Goal: Information Seeking & Learning: Learn about a topic

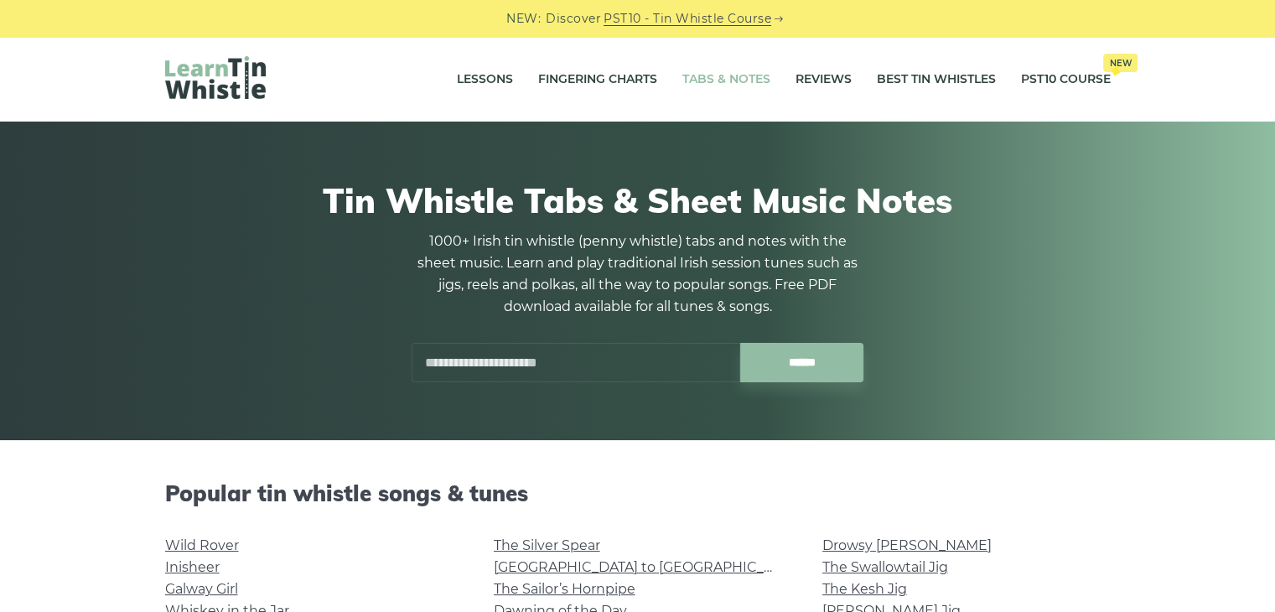
click at [571, 352] on input "text" at bounding box center [575, 362] width 328 height 39
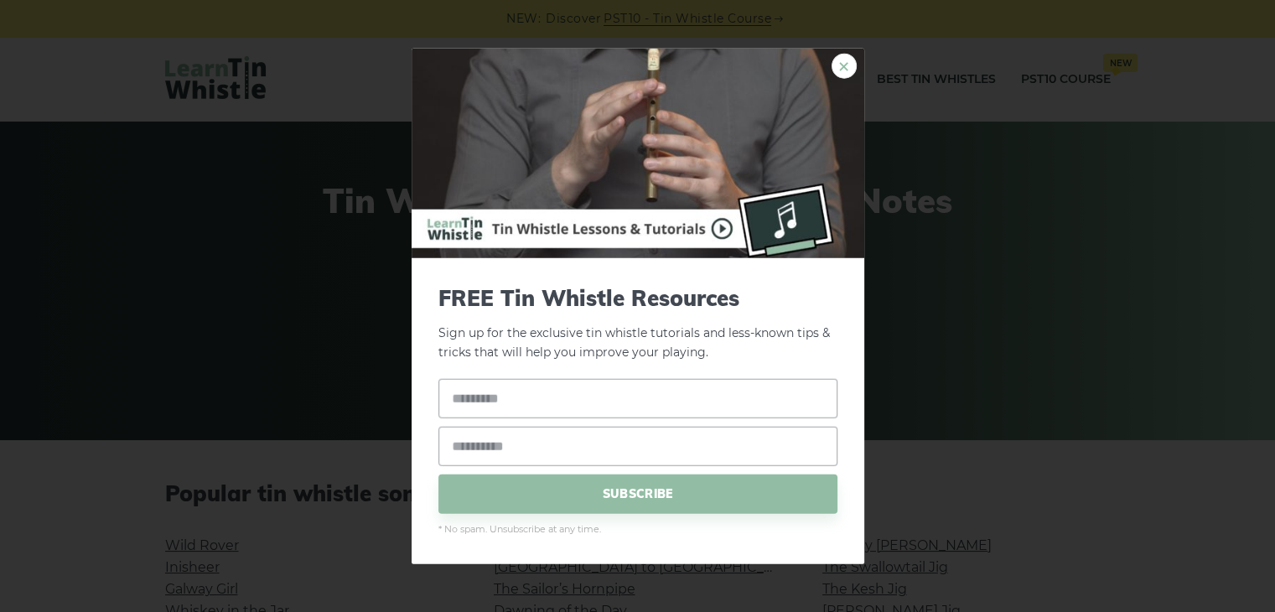
click at [845, 63] on link "×" at bounding box center [843, 66] width 25 height 25
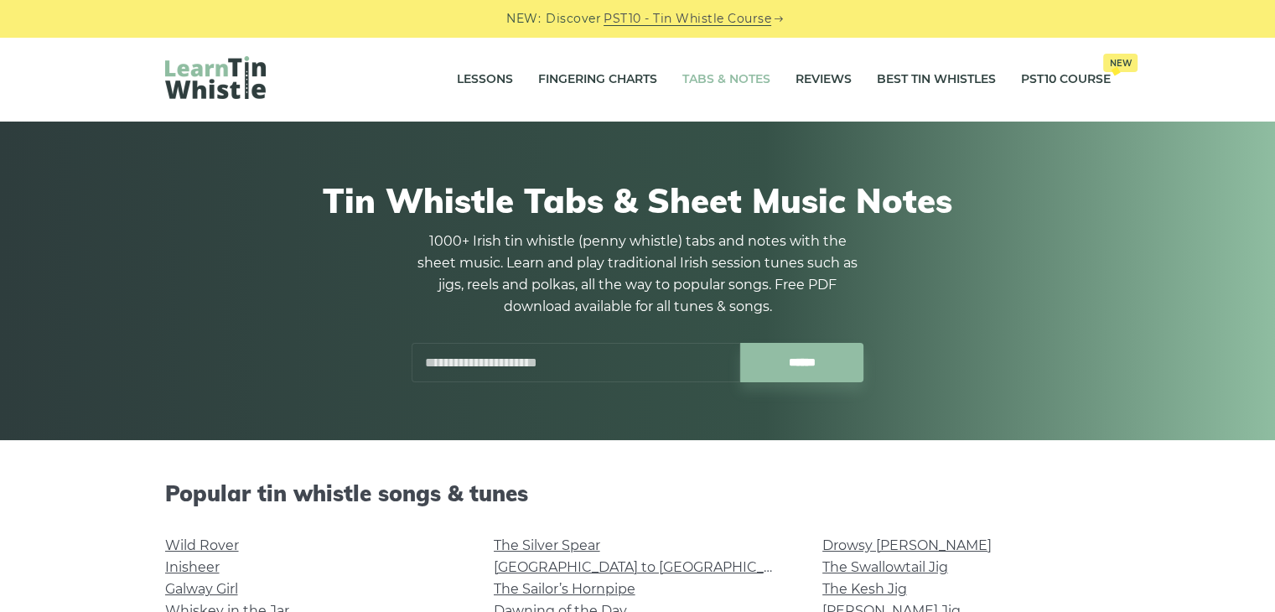
click at [588, 384] on div "Tin Whistle Tabs & Sheet Music Notes 1000+ Irish tin whistle (penny whistle) ta…" at bounding box center [637, 281] width 945 height 282
click at [585, 376] on input "text" at bounding box center [575, 362] width 328 height 39
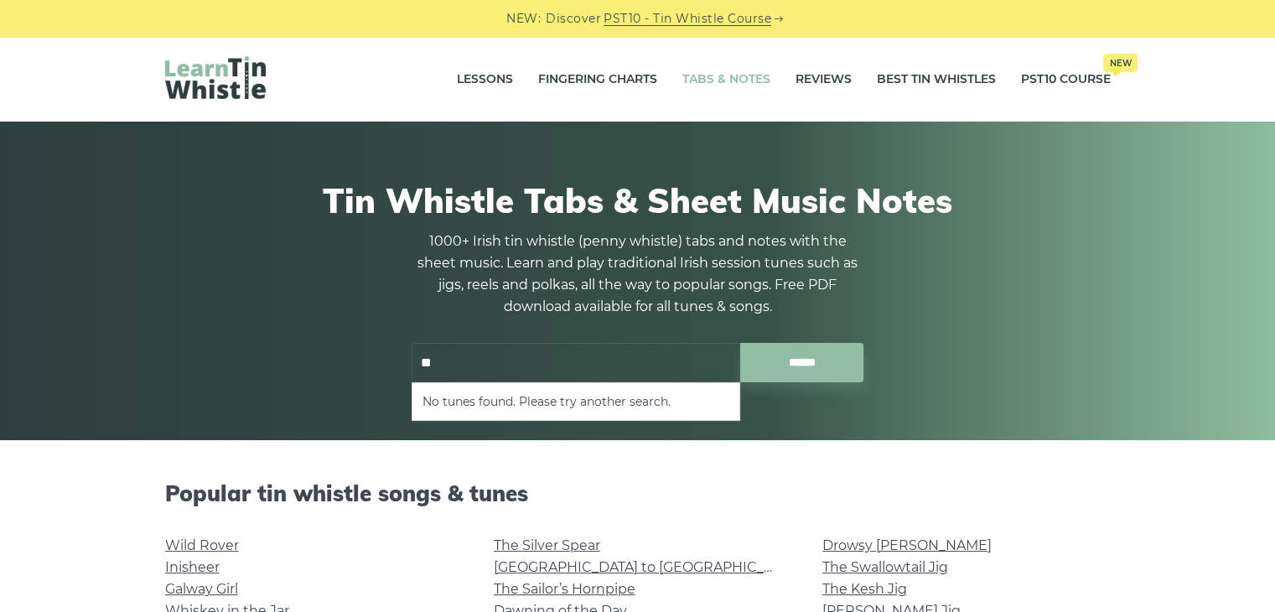
type input "*"
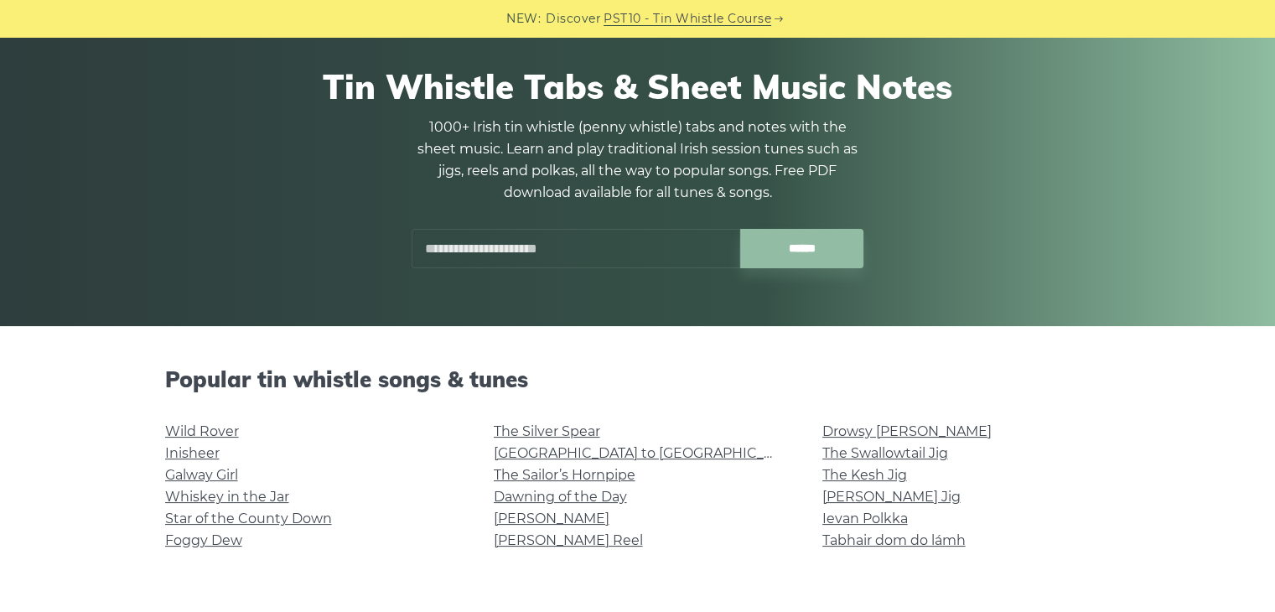
scroll to position [251, 0]
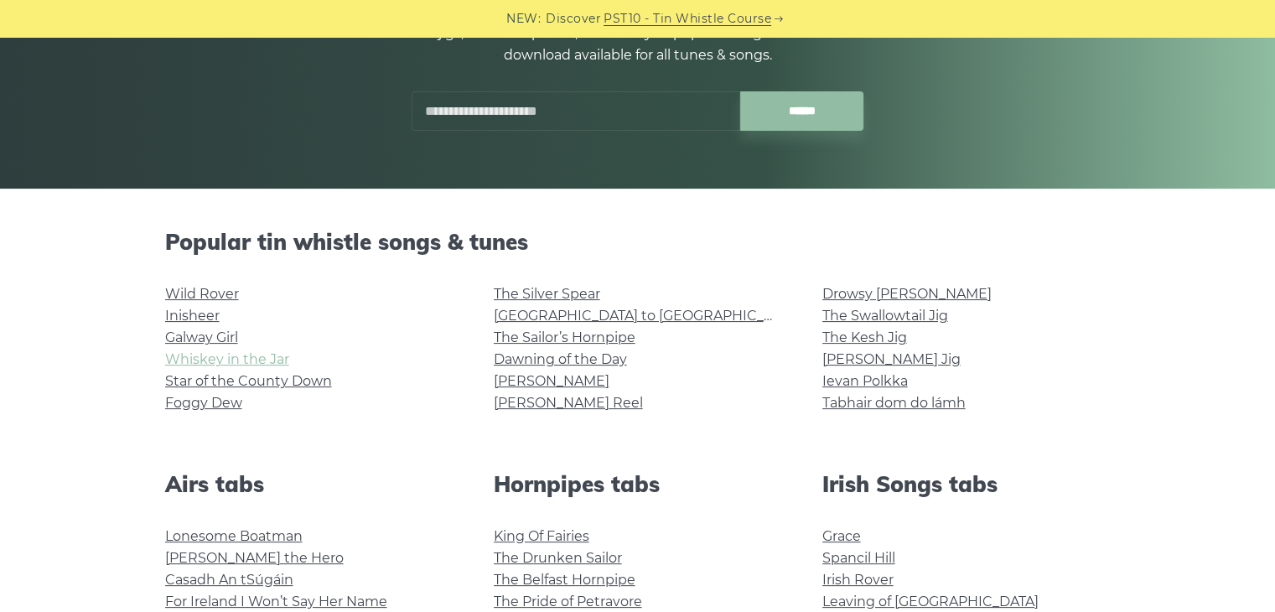
click at [221, 364] on link "Whiskey in the Jar" at bounding box center [227, 359] width 124 height 16
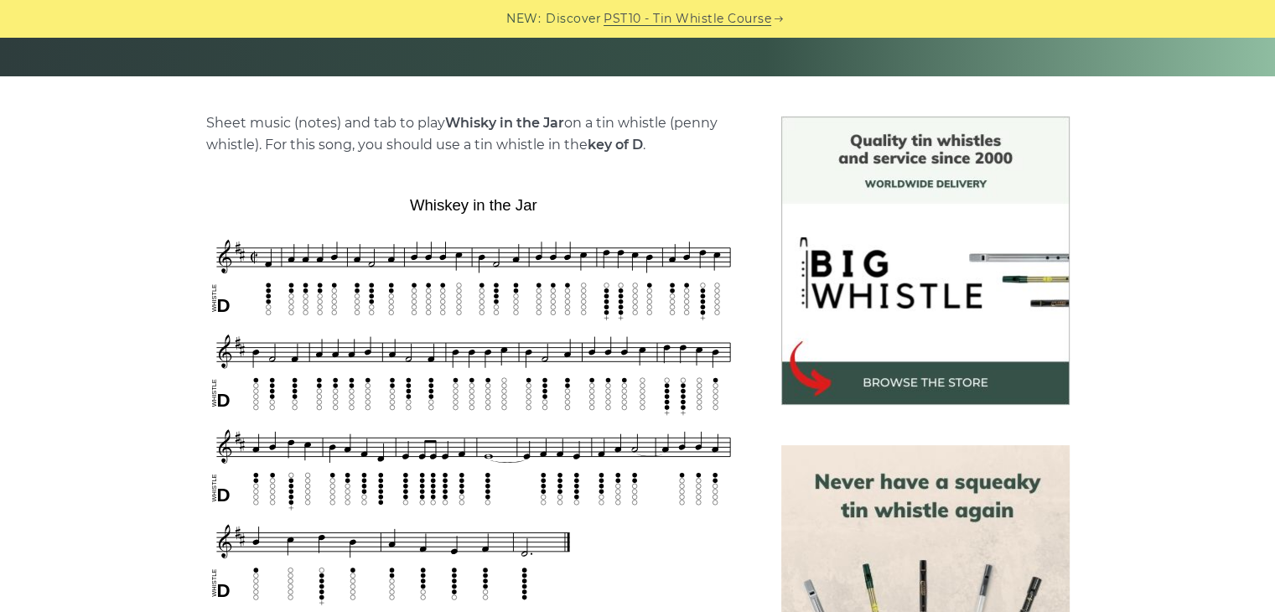
scroll to position [335, 0]
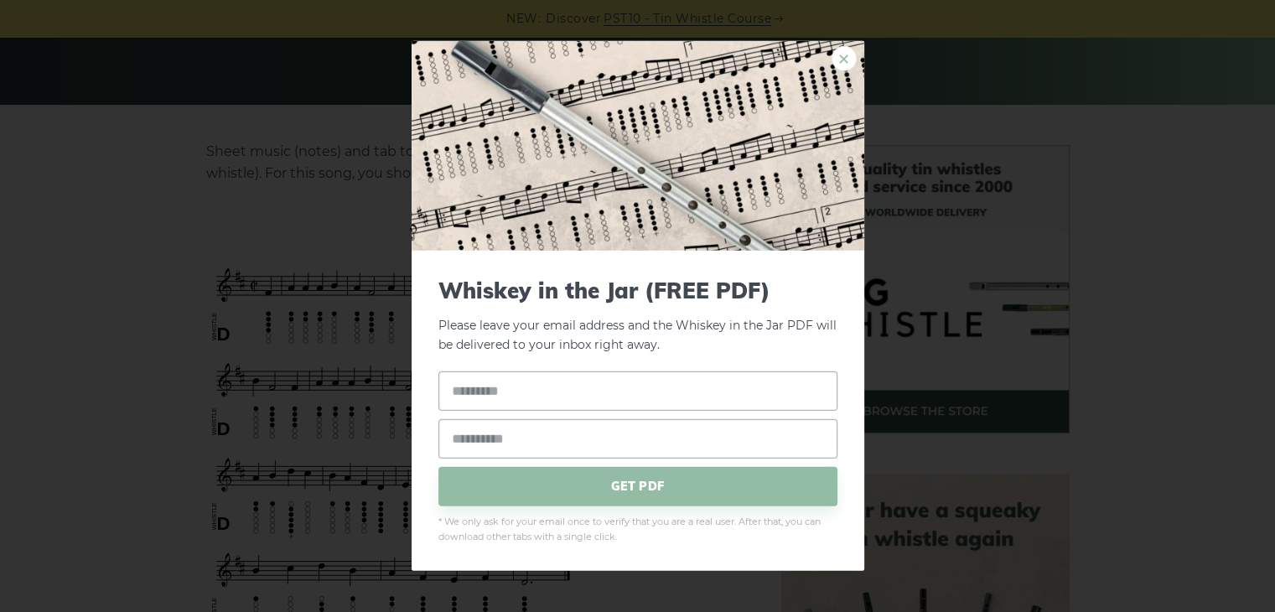
click at [834, 51] on link "×" at bounding box center [843, 58] width 25 height 25
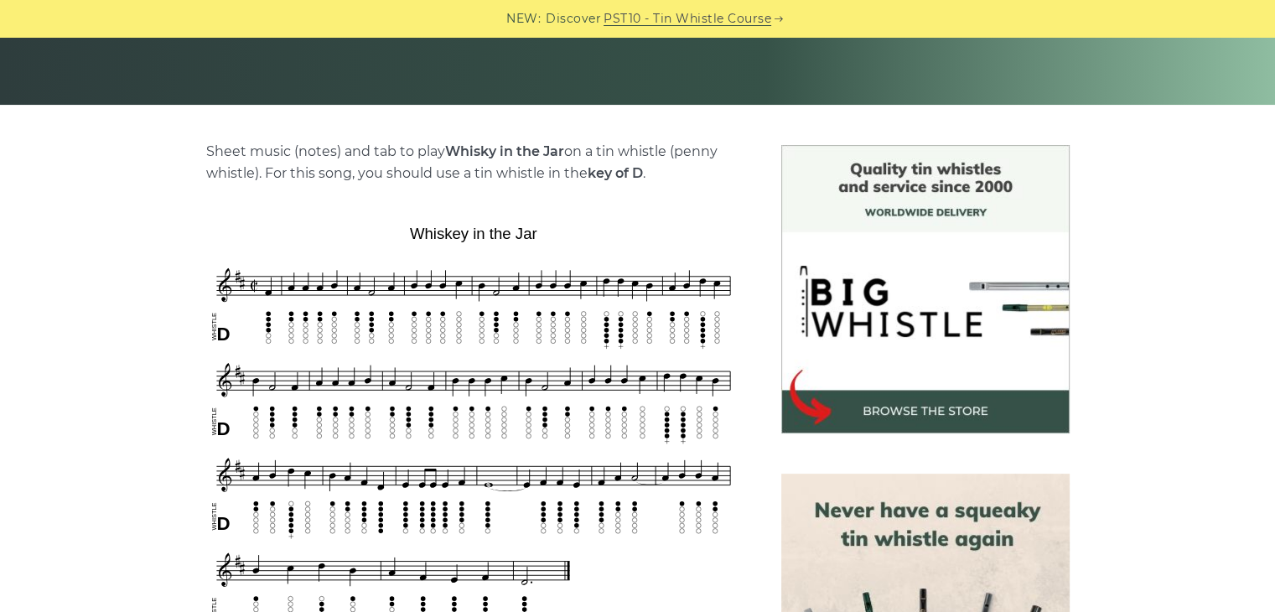
drag, startPoint x: 707, startPoint y: 111, endPoint x: 753, endPoint y: 91, distance: 50.0
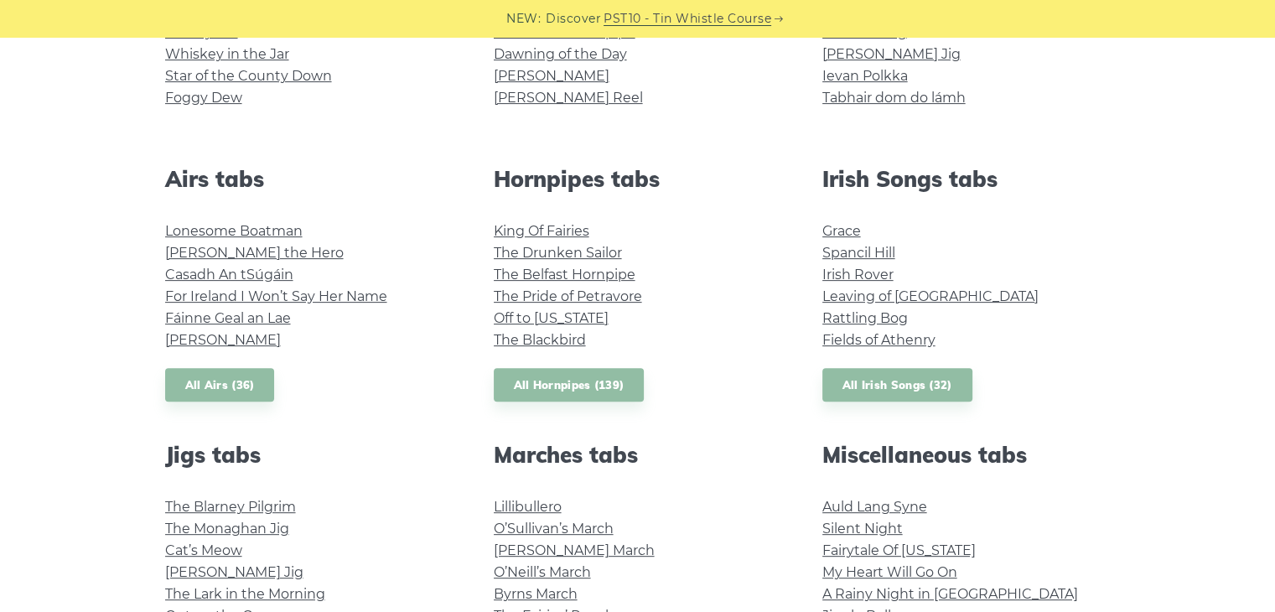
scroll to position [587, 0]
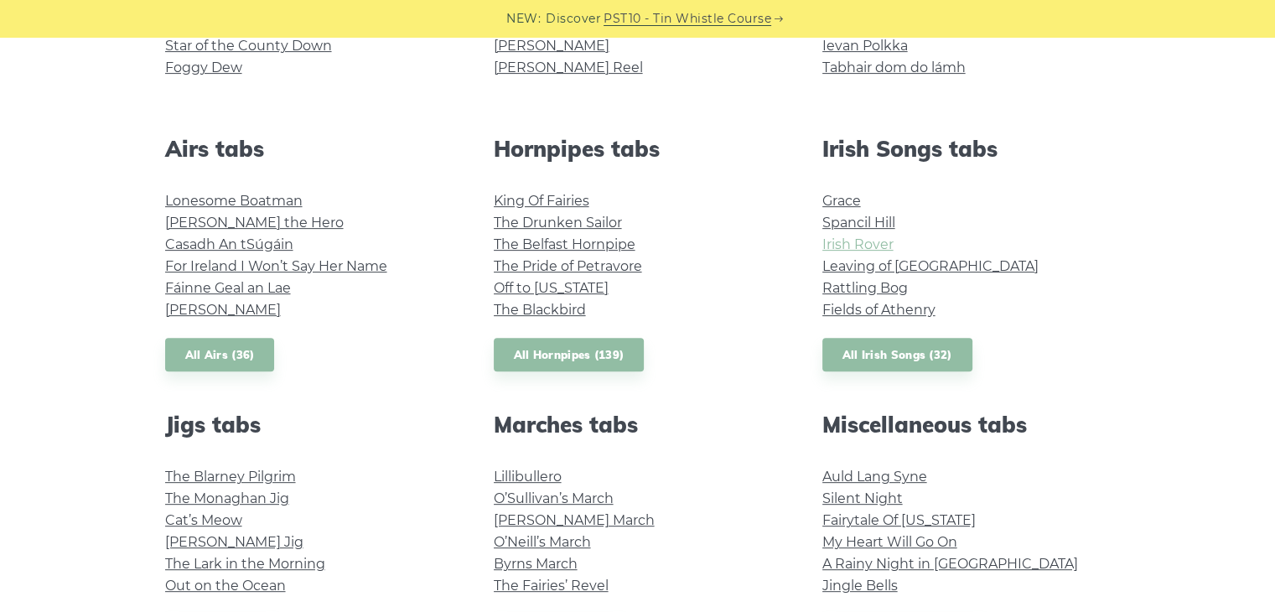
click at [861, 247] on link "Irish Rover" at bounding box center [857, 244] width 71 height 16
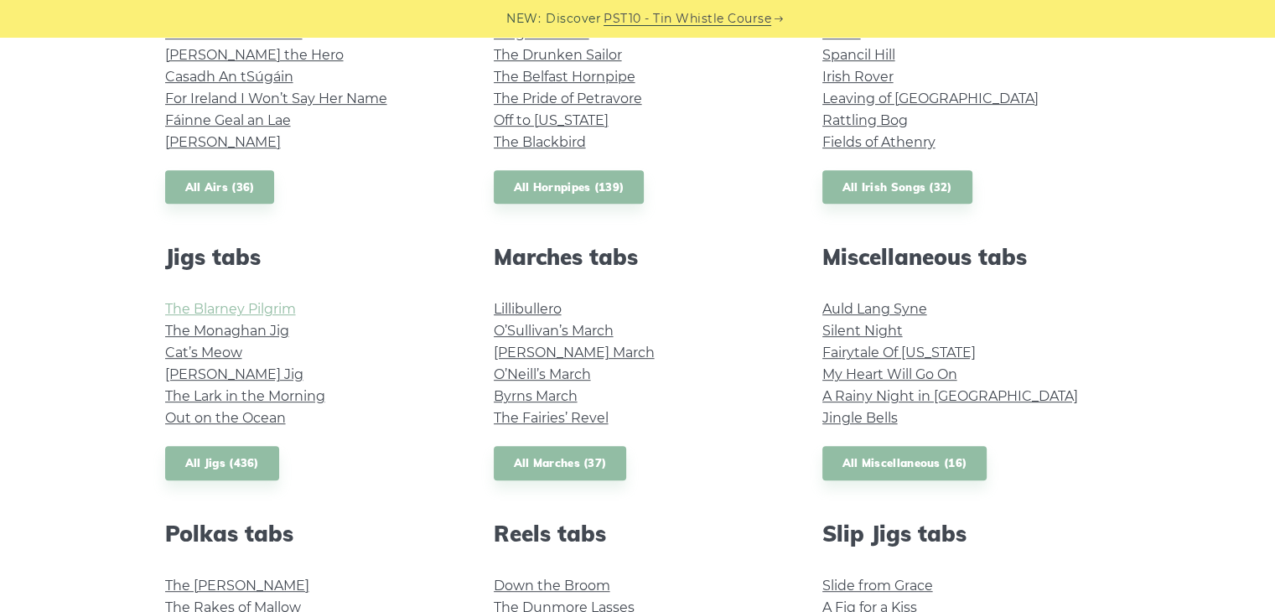
click at [240, 315] on link "The Blarney Pilgrim" at bounding box center [230, 309] width 131 height 16
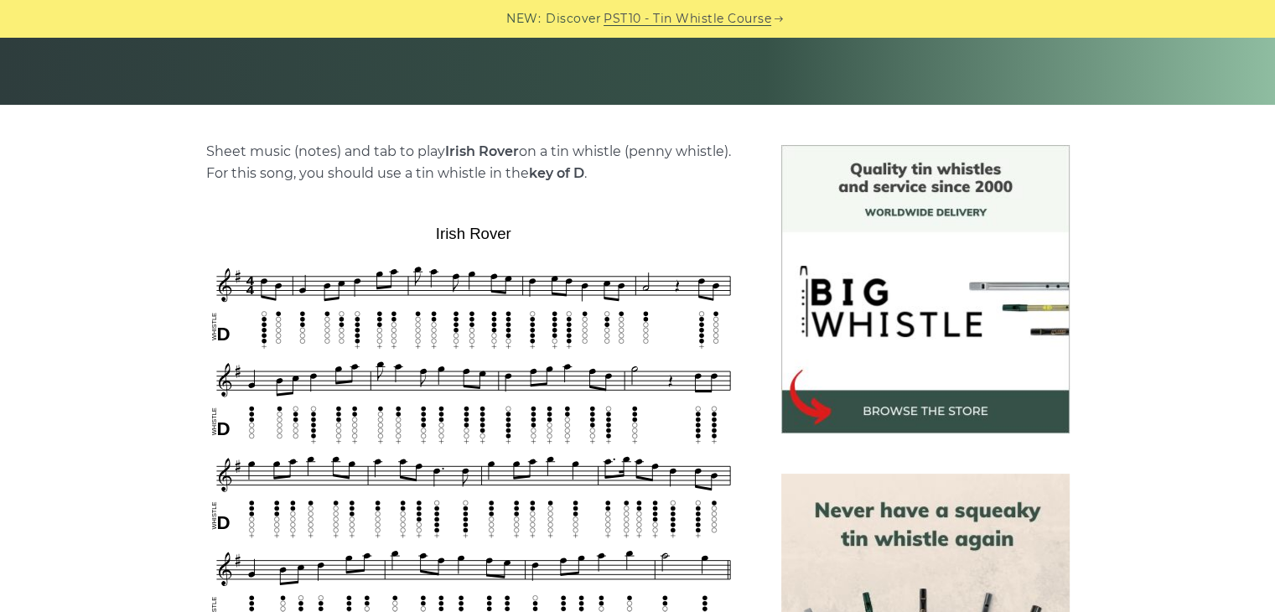
drag, startPoint x: 220, startPoint y: 282, endPoint x: 251, endPoint y: 270, distance: 34.2
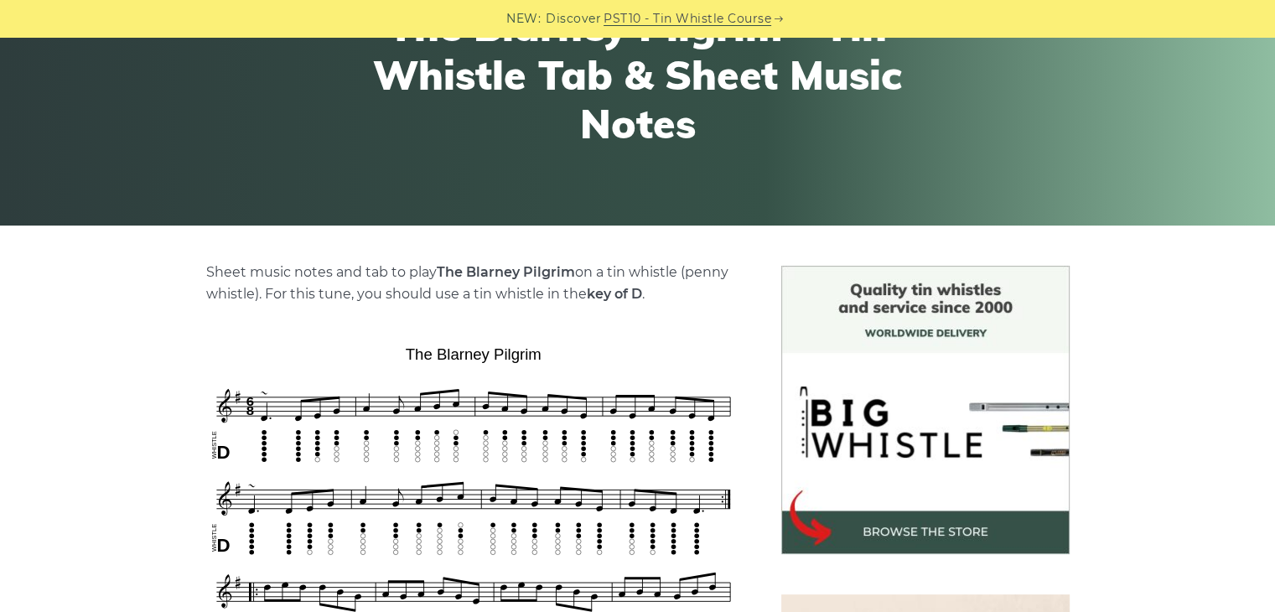
scroll to position [367, 0]
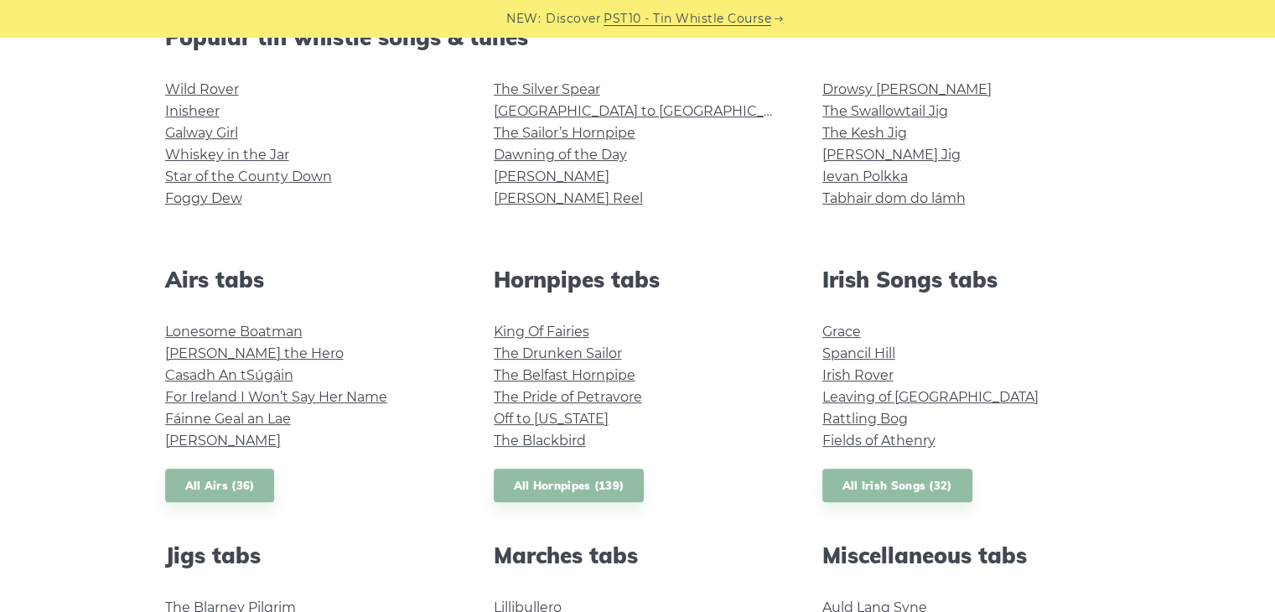
scroll to position [168, 0]
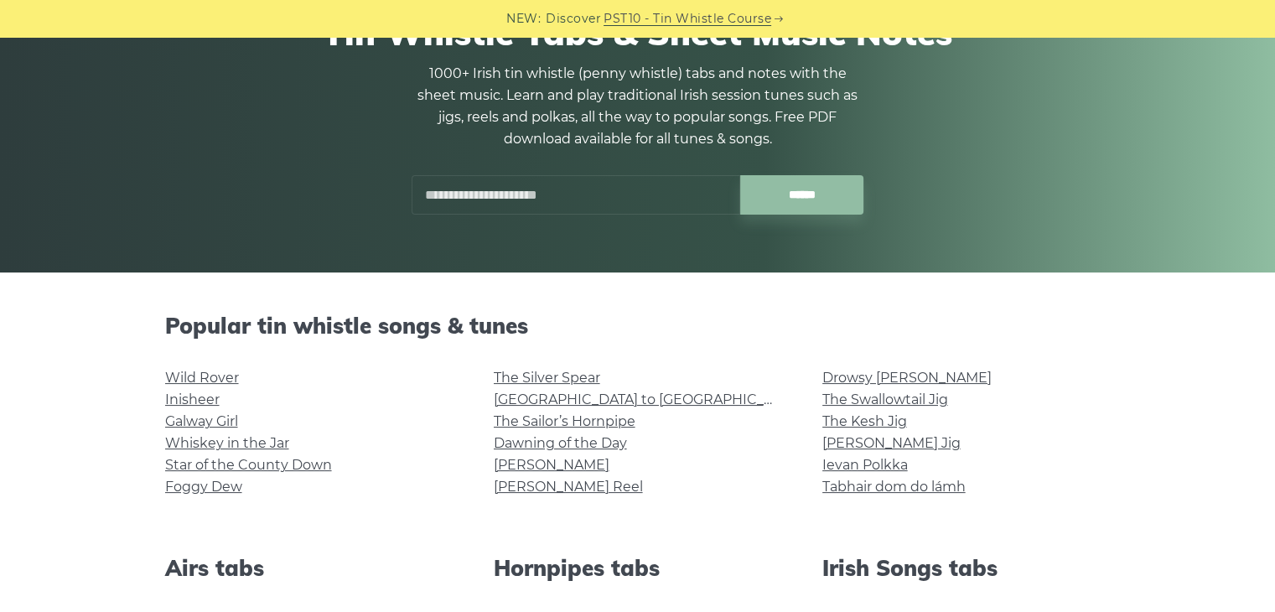
click at [473, 212] on input "text" at bounding box center [575, 194] width 328 height 39
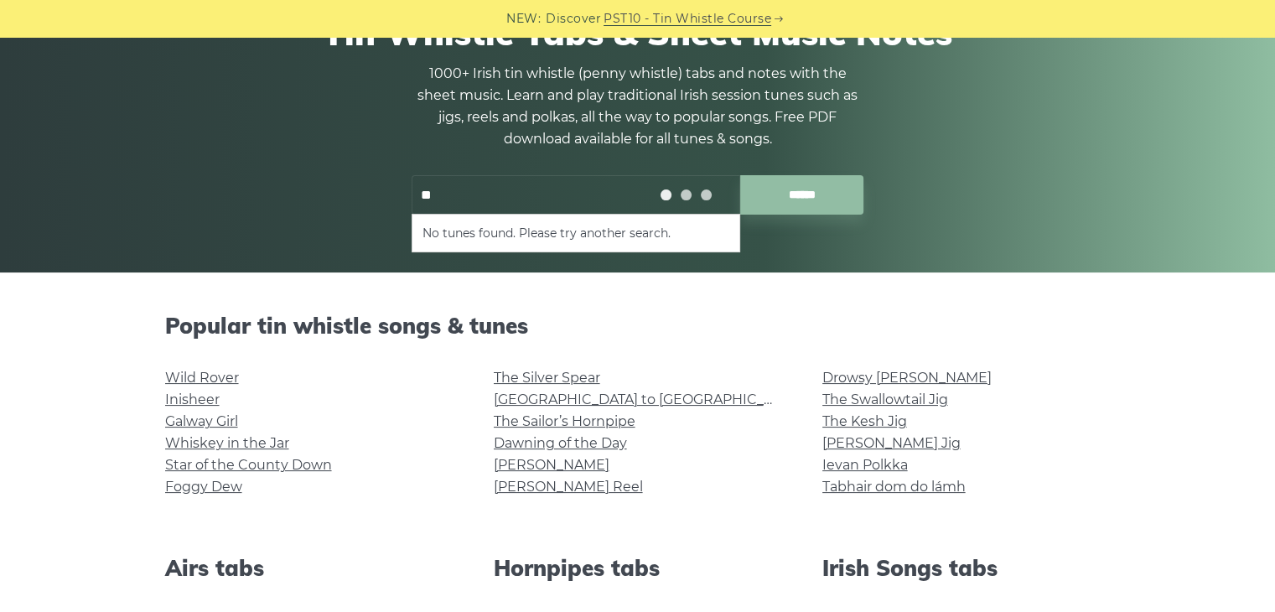
type input "*"
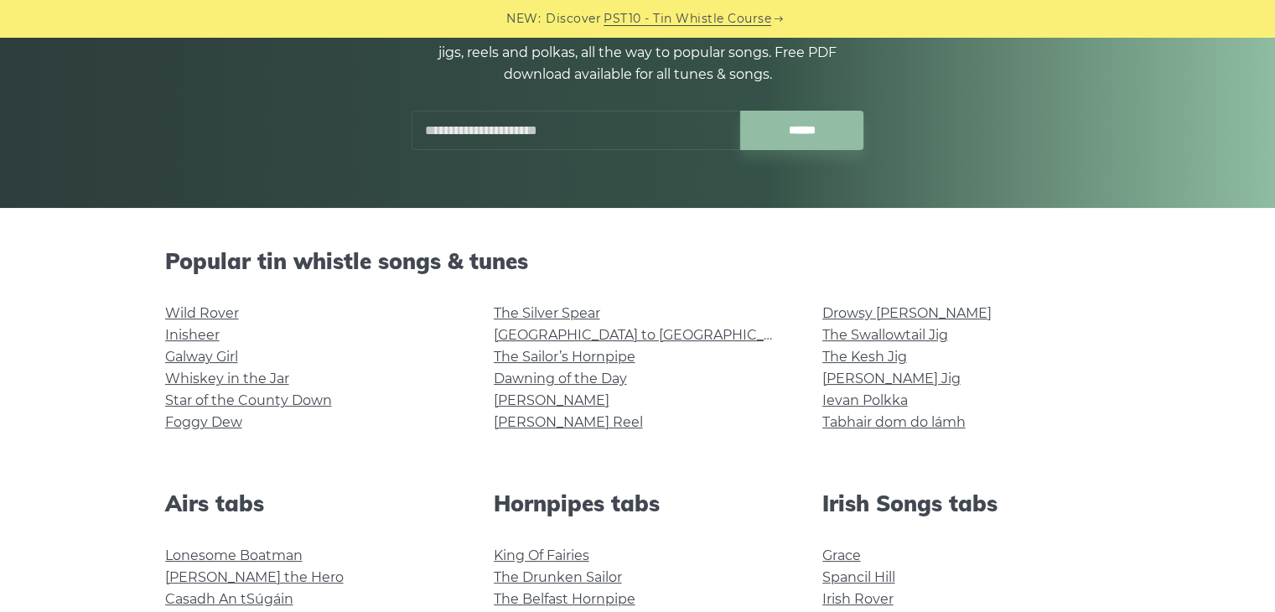
scroll to position [419, 0]
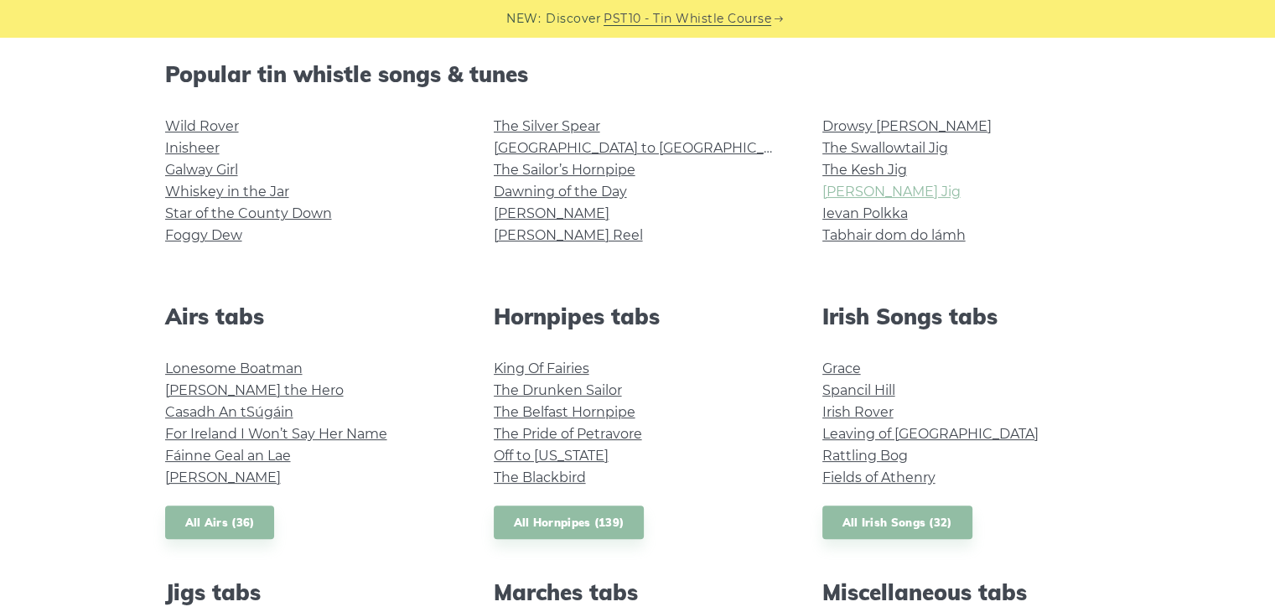
click at [897, 194] on link "[PERSON_NAME] Jig" at bounding box center [891, 192] width 138 height 16
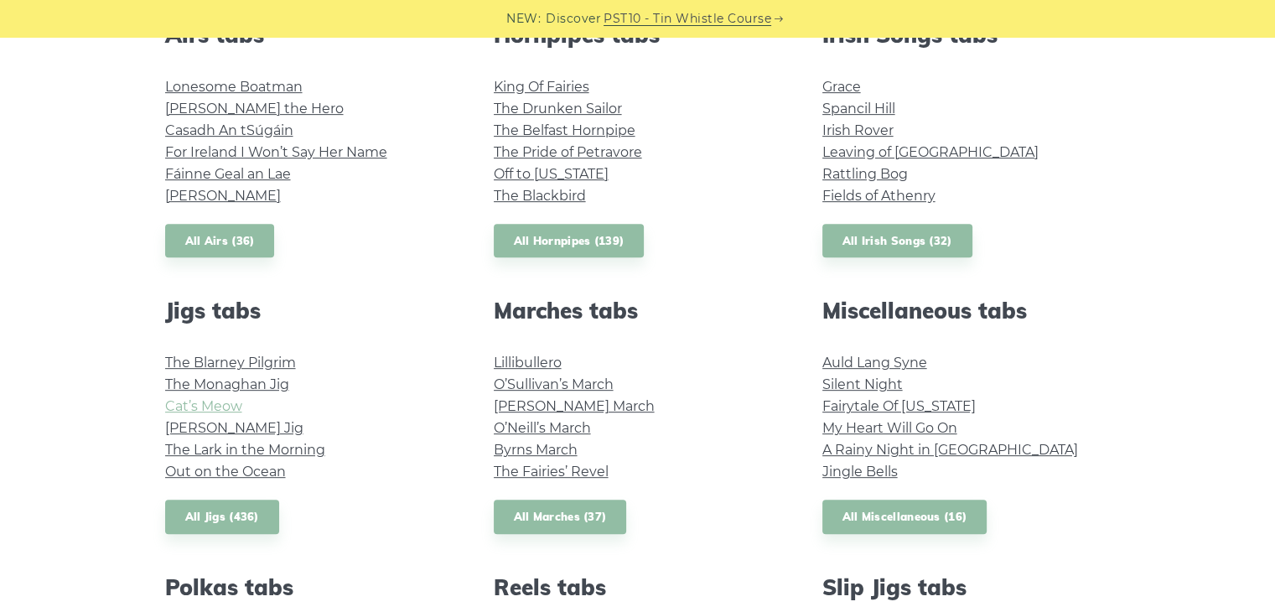
scroll to position [754, 0]
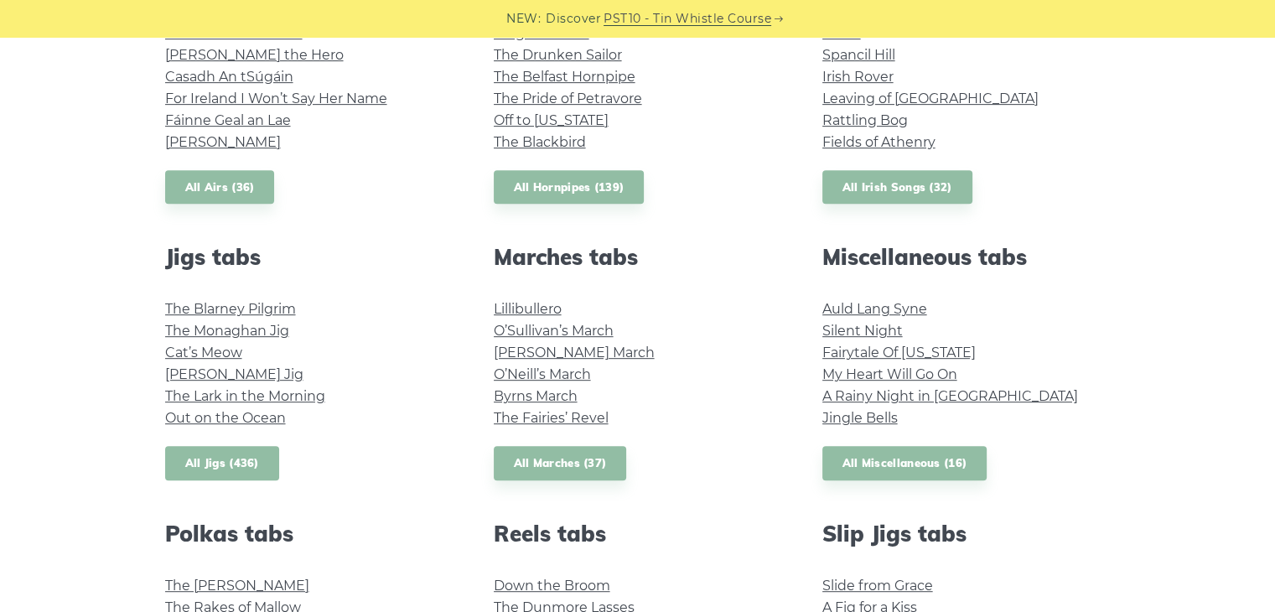
click at [226, 467] on link "All Jigs (436)" at bounding box center [222, 463] width 114 height 34
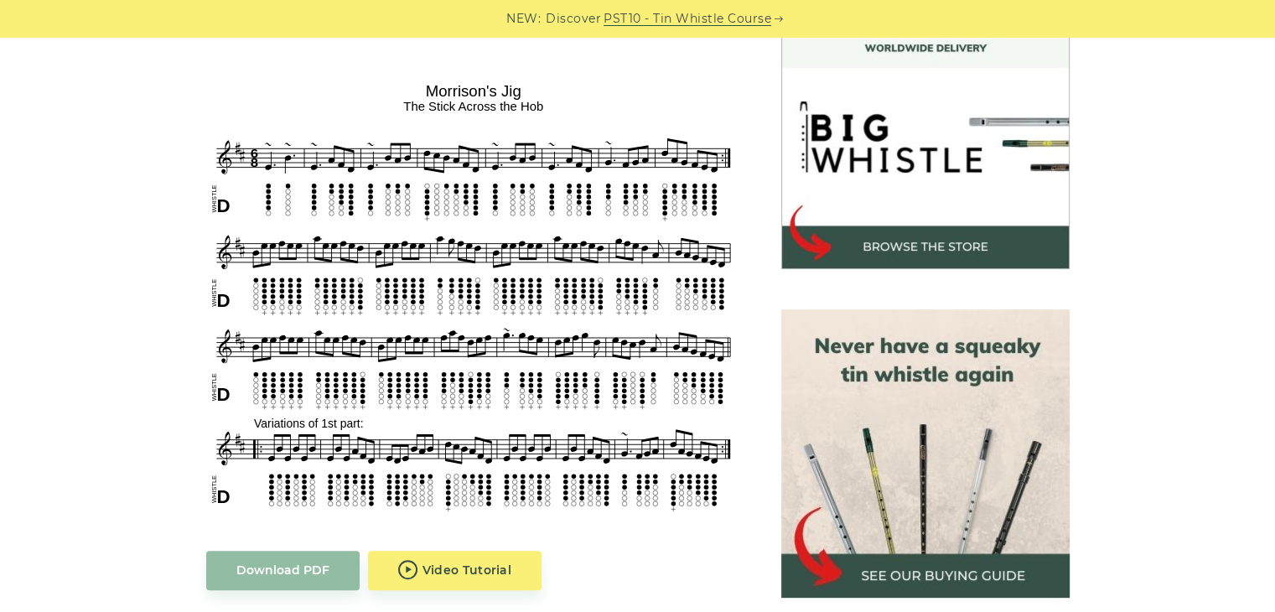
scroll to position [503, 0]
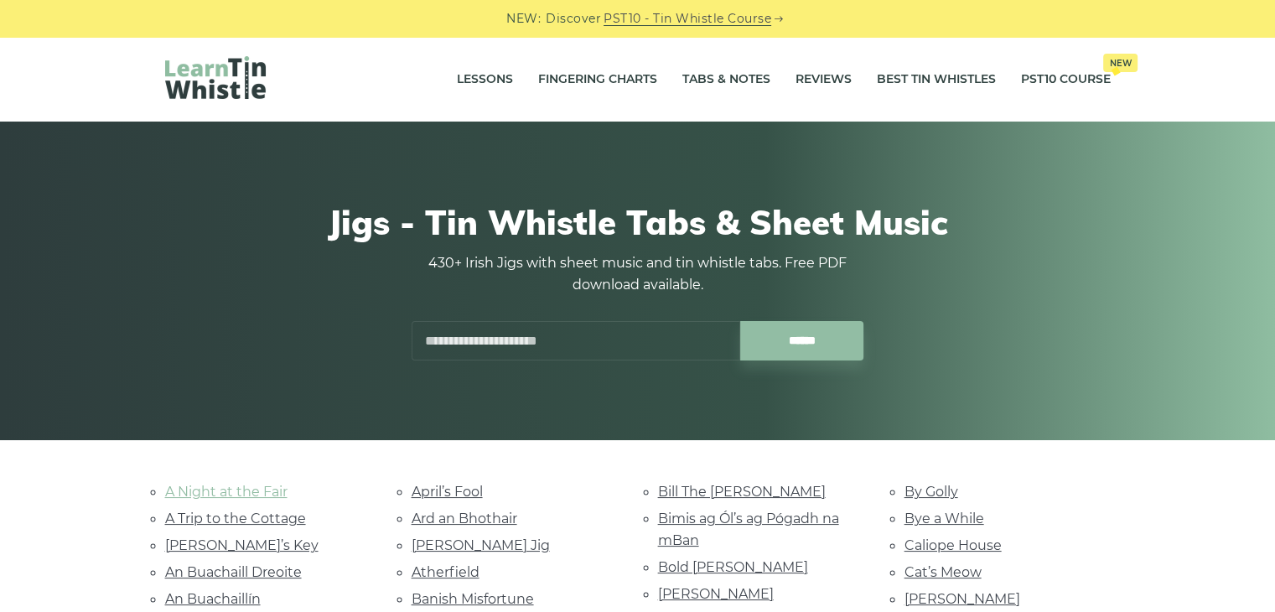
click at [239, 485] on link "A Night at the Fair" at bounding box center [226, 491] width 122 height 16
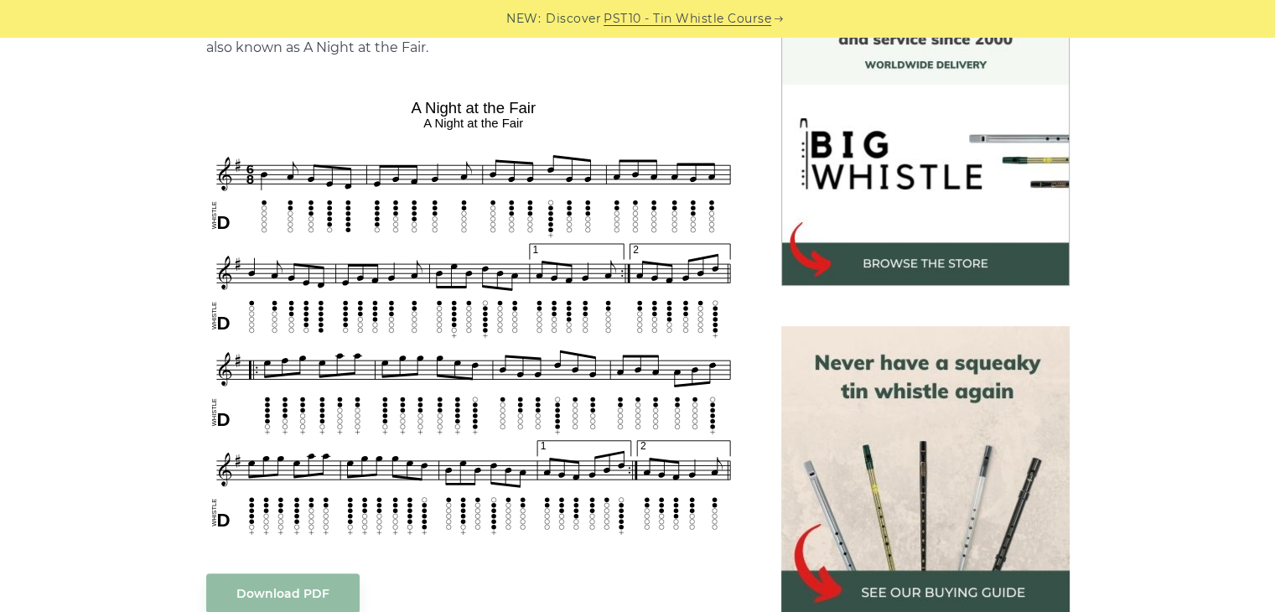
scroll to position [419, 0]
